Goal: Find specific page/section: Find specific page/section

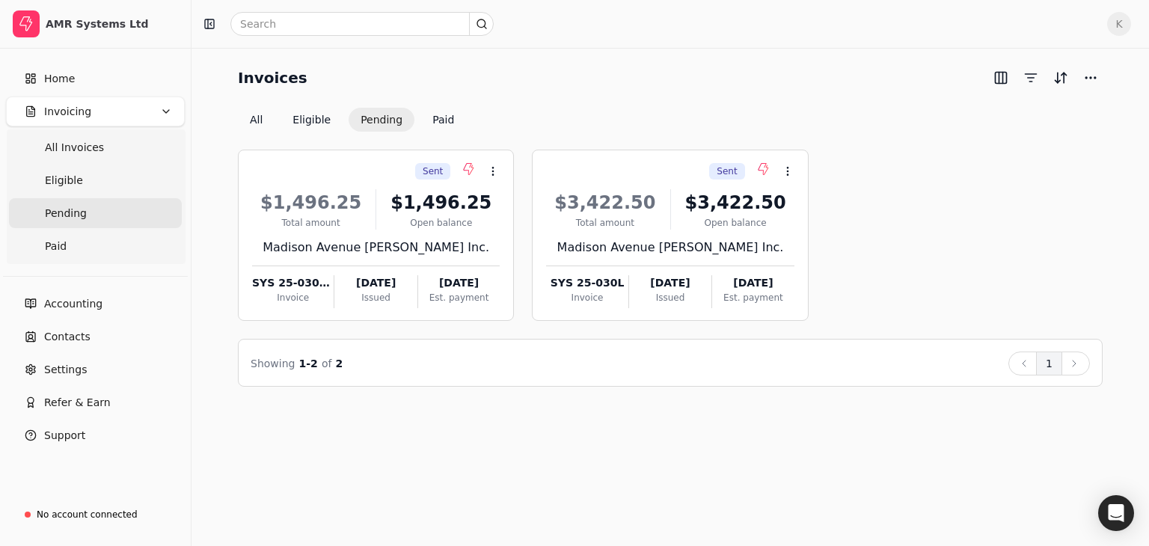
click at [374, 122] on button "Pending" at bounding box center [382, 120] width 66 height 24
click at [426, 117] on button "Paid" at bounding box center [443, 120] width 46 height 24
click at [434, 126] on button "Paid" at bounding box center [443, 120] width 46 height 24
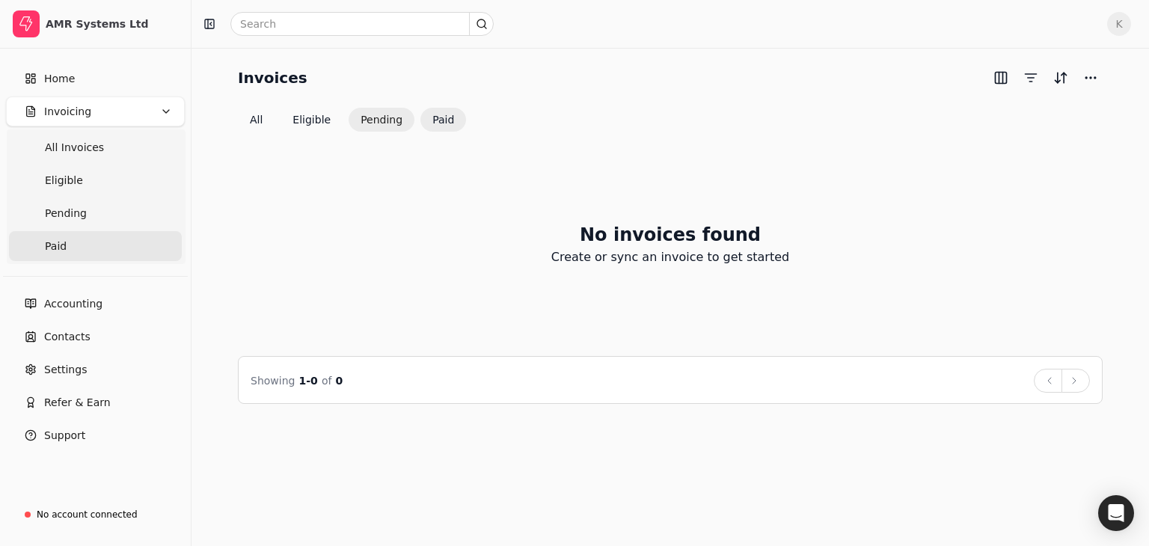
click at [375, 115] on button "Pending" at bounding box center [382, 120] width 66 height 24
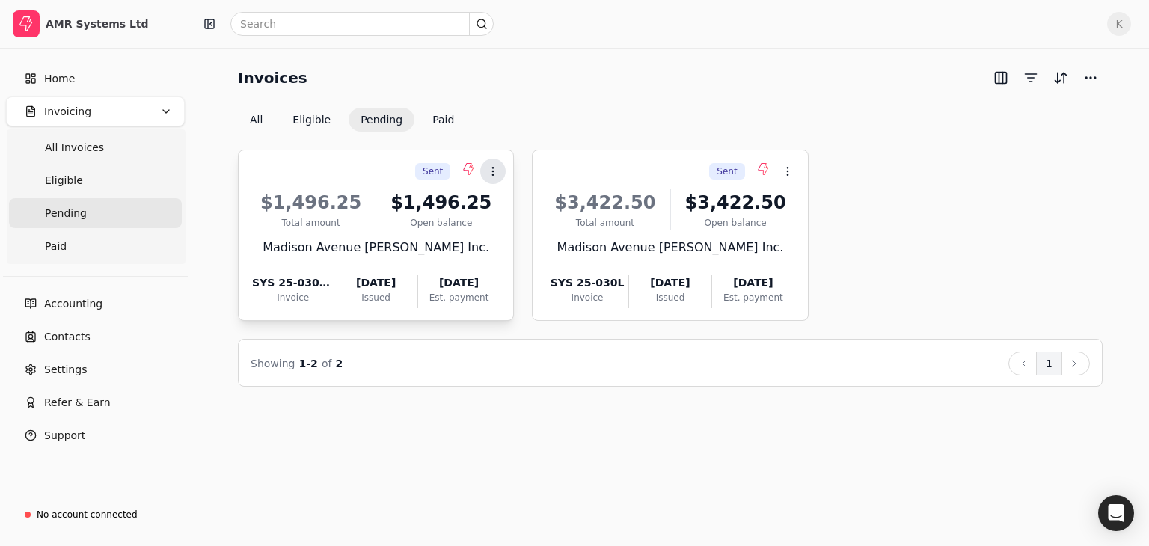
click at [492, 170] on icon at bounding box center [493, 171] width 12 height 12
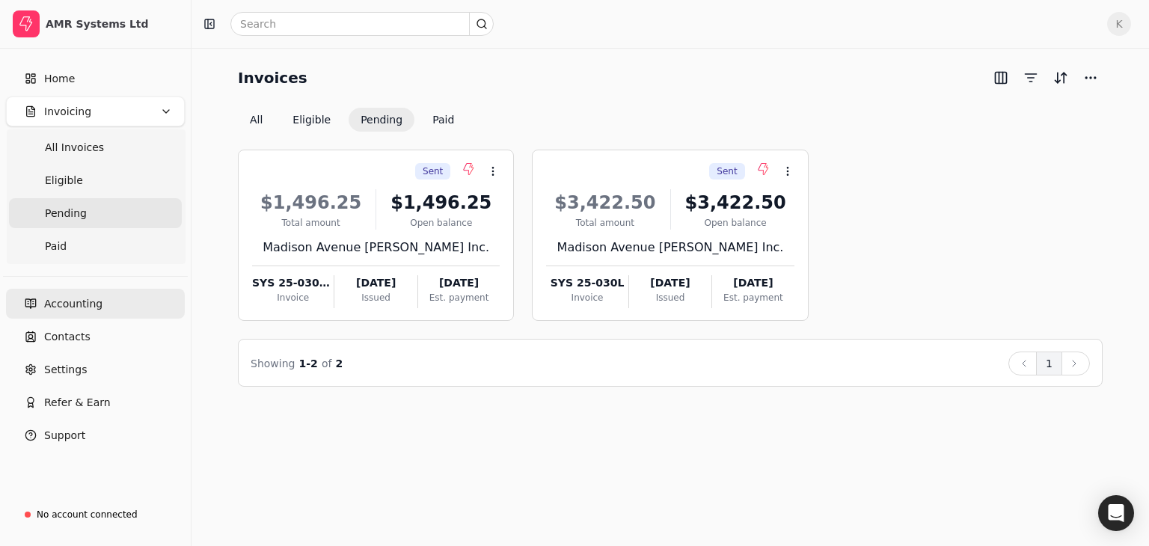
click at [69, 308] on span "Accounting" at bounding box center [73, 304] width 58 height 16
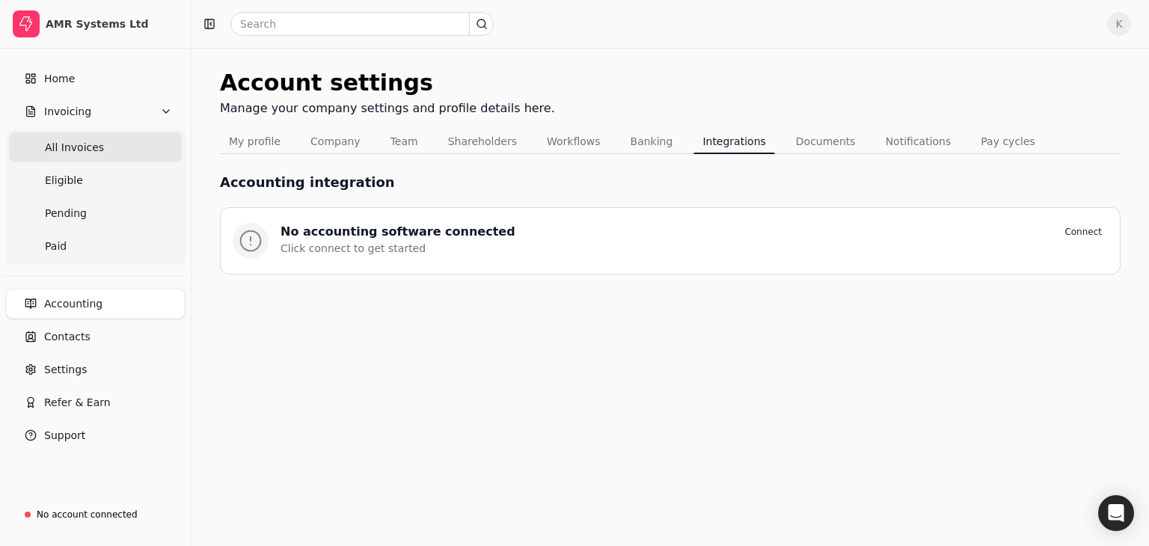
click at [73, 147] on span "All Invoices" at bounding box center [74, 148] width 59 height 16
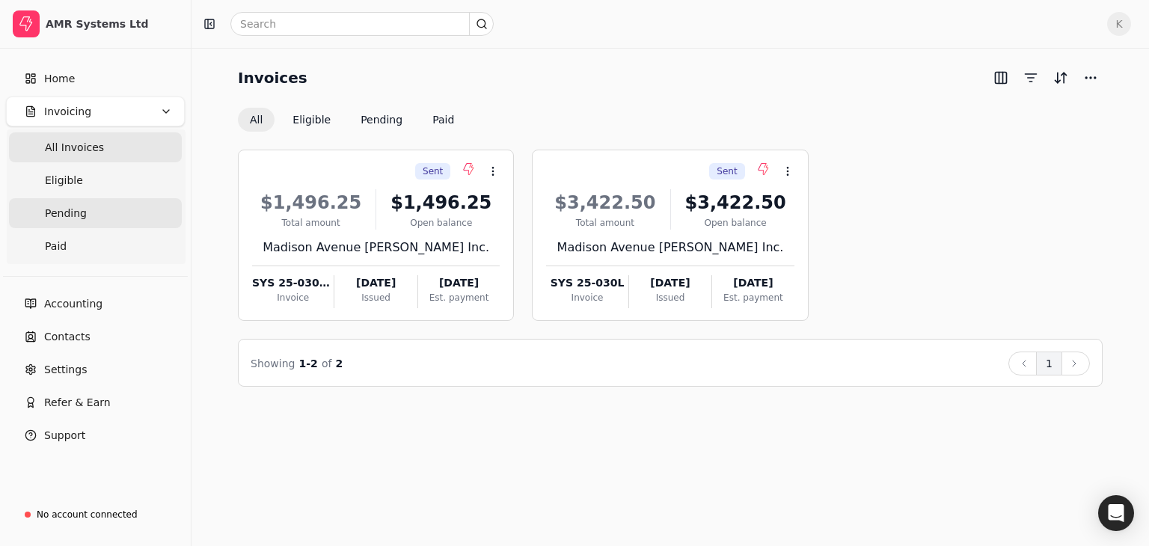
click at [64, 219] on span "Pending" at bounding box center [66, 214] width 42 height 16
